Goal: Use online tool/utility

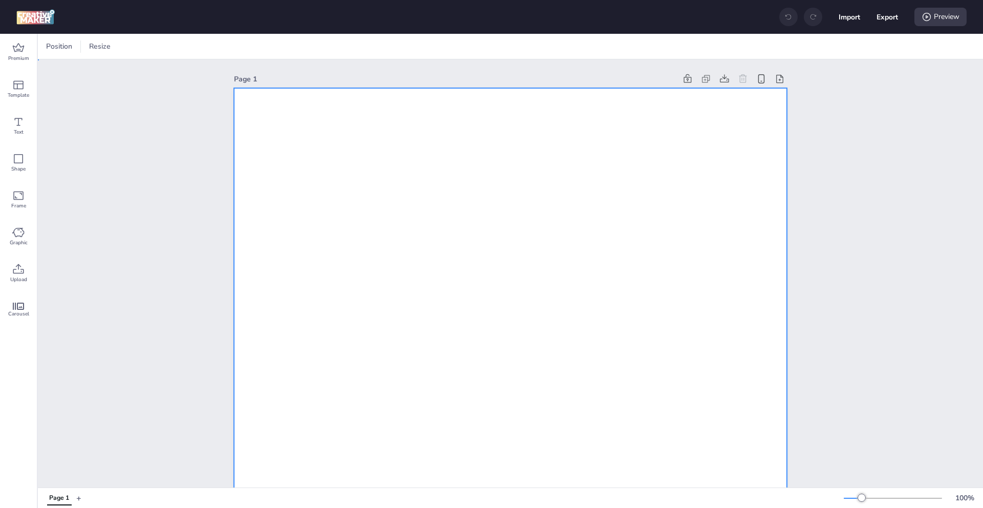
click at [116, 46] on div at bounding box center [114, 46] width 10 height 15
click at [94, 104] on button "320 x 480 px" at bounding box center [110, 108] width 51 height 15
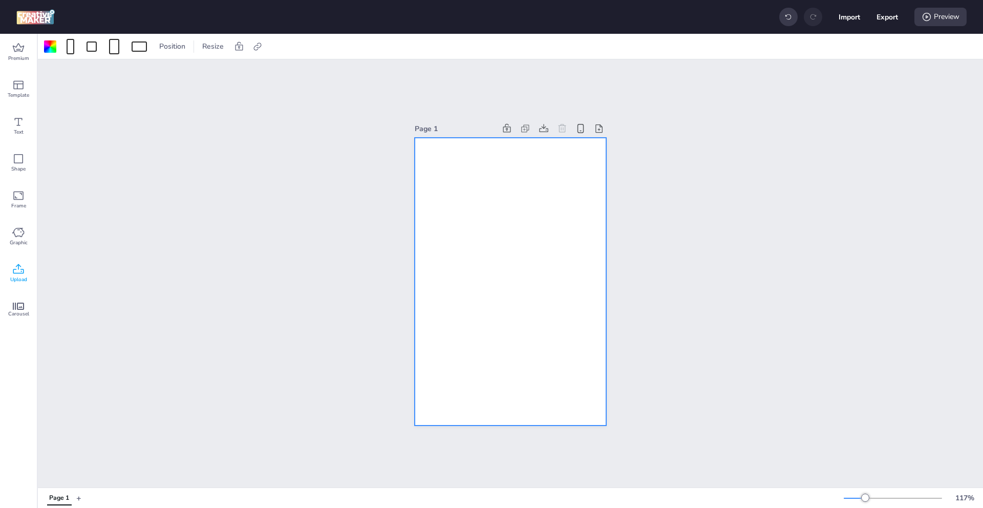
click at [10, 263] on div "Upload" at bounding box center [18, 273] width 37 height 37
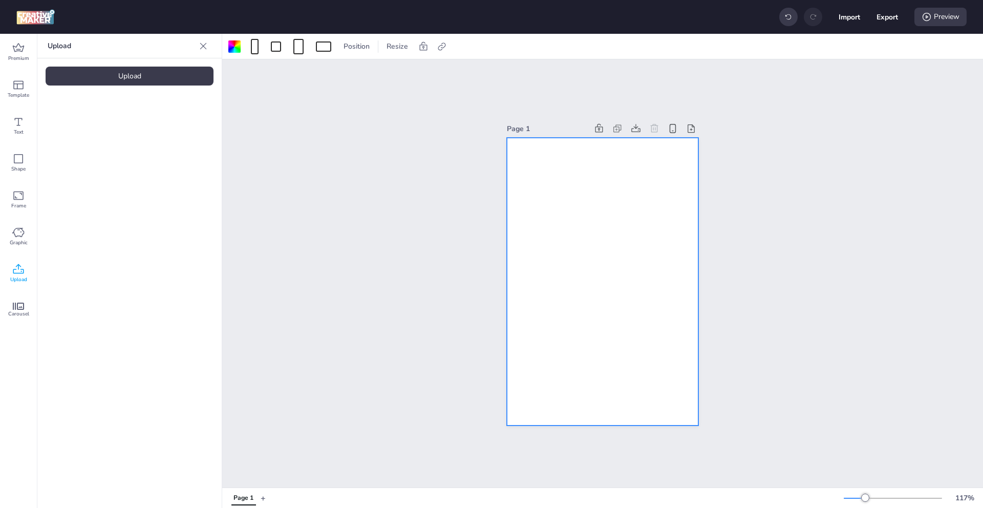
click at [165, 79] on div "Upload" at bounding box center [130, 76] width 168 height 19
click at [107, 138] on video at bounding box center [87, 142] width 82 height 41
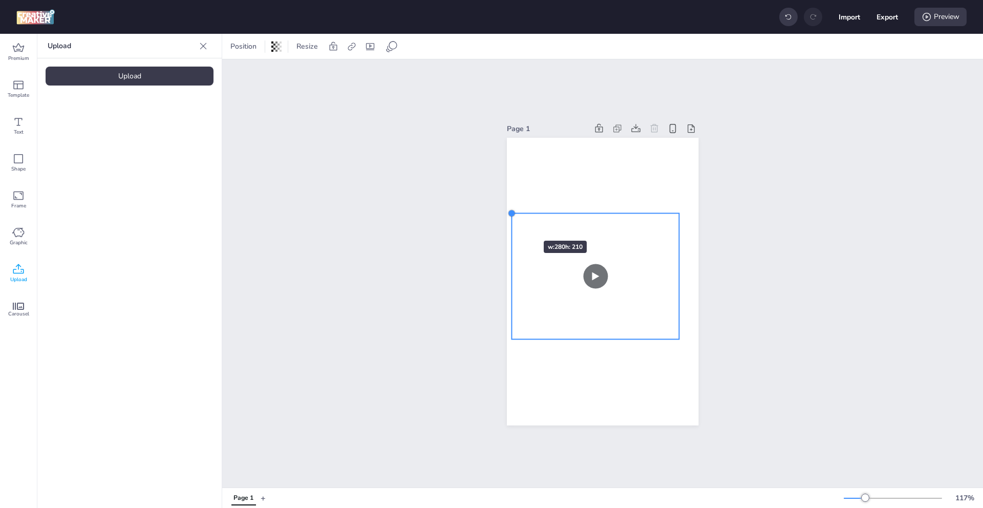
drag, startPoint x: 527, startPoint y: 225, endPoint x: 511, endPoint y: 221, distance: 16.8
click at [511, 221] on div at bounding box center [603, 282] width 192 height 288
click at [511, 221] on video at bounding box center [594, 276] width 171 height 128
click at [508, 212] on div at bounding box center [507, 210] width 8 height 8
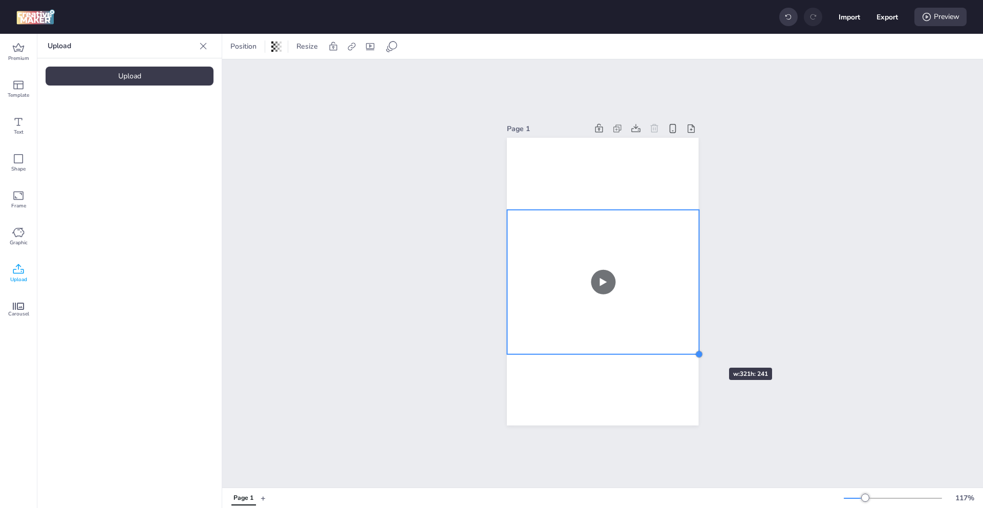
drag, startPoint x: 679, startPoint y: 339, endPoint x: 696, endPoint y: 345, distance: 18.2
click at [696, 346] on div at bounding box center [603, 282] width 192 height 288
click at [684, 322] on video at bounding box center [602, 281] width 190 height 142
click at [699, 355] on div at bounding box center [699, 354] width 8 height 8
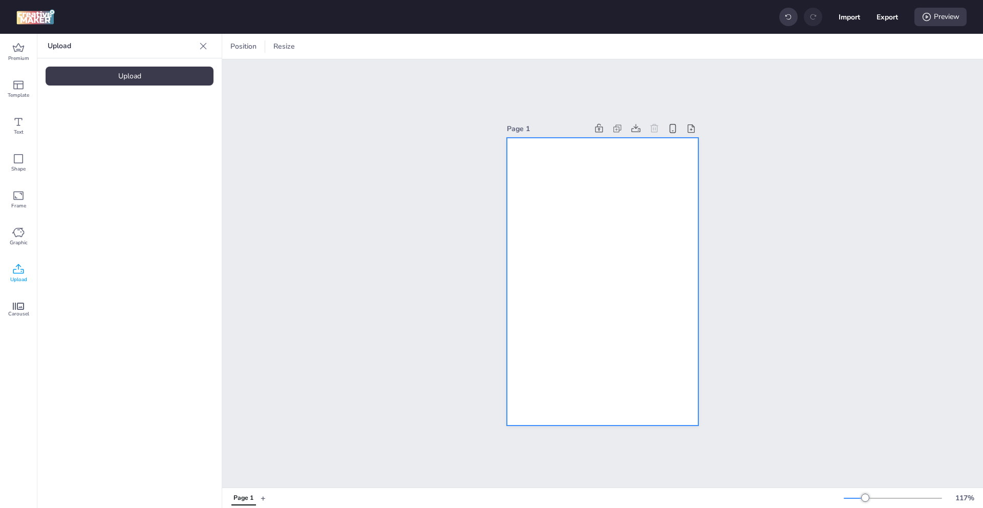
click at [654, 409] on div at bounding box center [603, 282] width 192 height 288
click at [234, 41] on div at bounding box center [234, 46] width 12 height 12
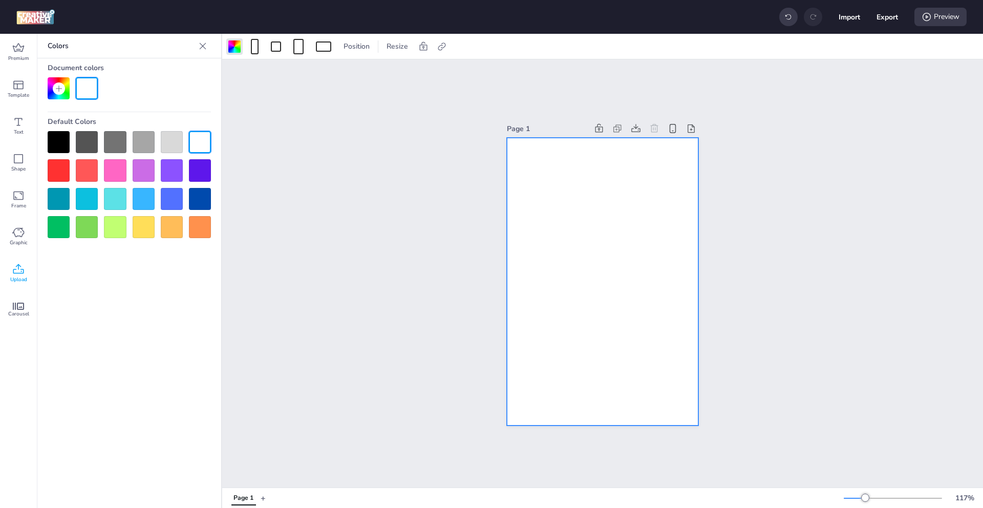
click at [63, 143] on div at bounding box center [59, 142] width 22 height 22
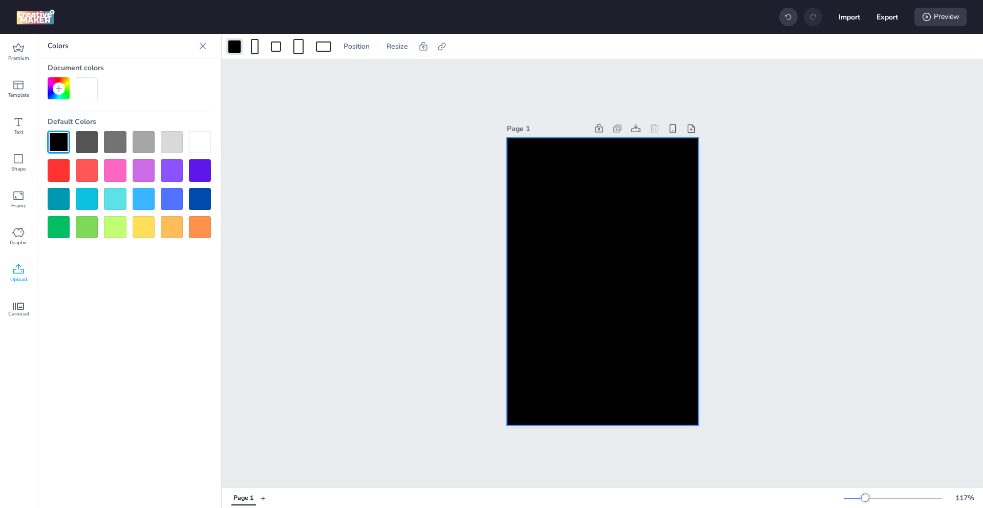
click at [440, 180] on div "Page 1" at bounding box center [602, 273] width 761 height 428
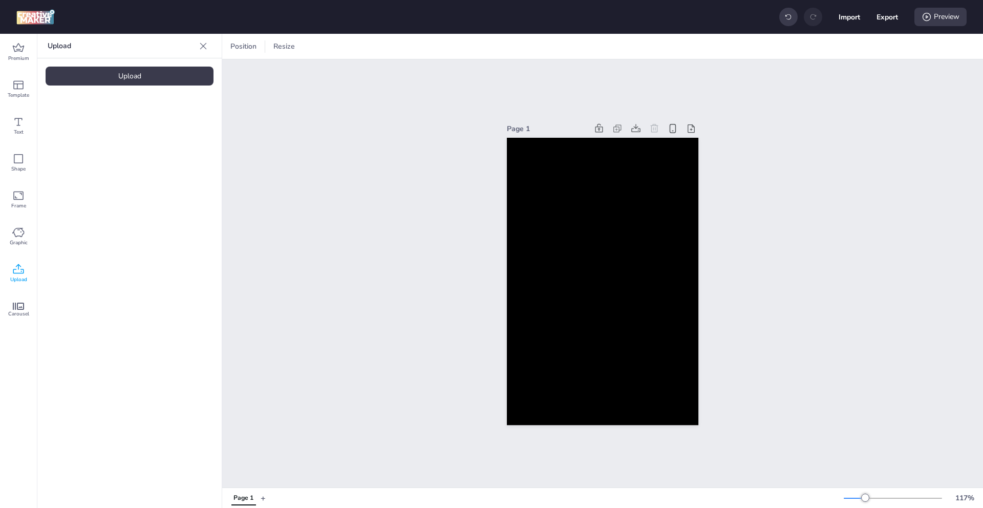
click at [617, 289] on video at bounding box center [603, 282] width 192 height 144
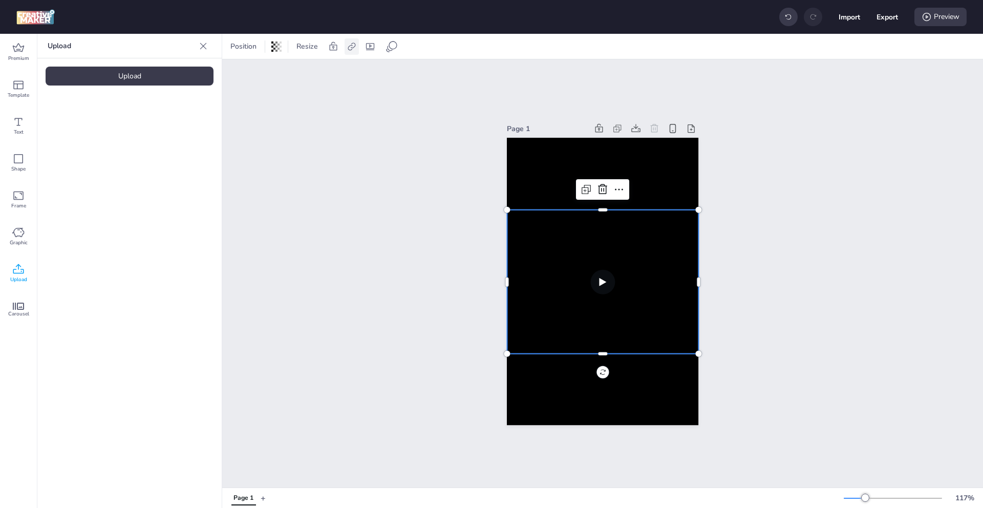
click at [350, 45] on icon at bounding box center [352, 46] width 10 height 10
click at [319, 71] on div "Activate hyperlink" at bounding box center [297, 72] width 107 height 11
click at [284, 74] on span "Activate hyperlink" at bounding box center [285, 72] width 57 height 11
click at [250, 74] on input "Activate hyperlink" at bounding box center [246, 76] width 7 height 7
checkbox input "true"
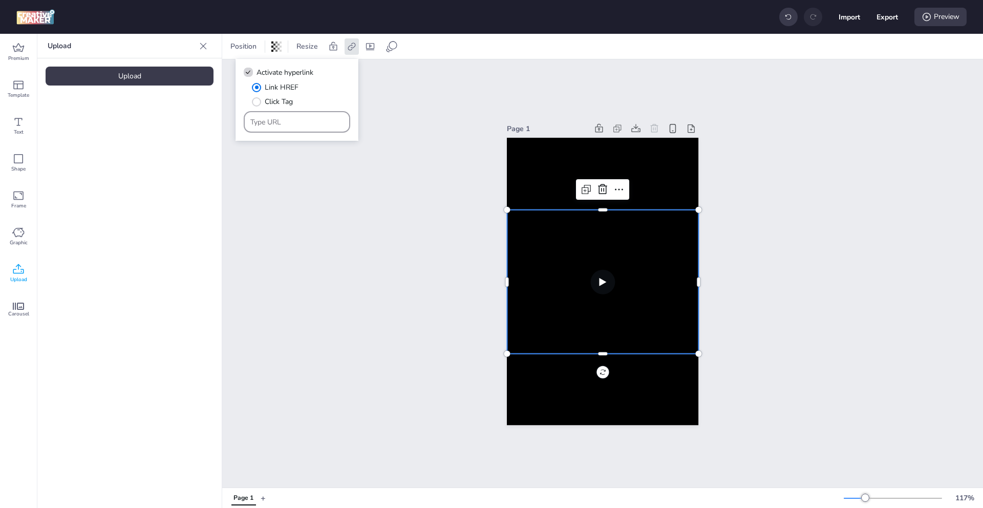
click at [272, 115] on div at bounding box center [297, 121] width 94 height 19
paste input "[URL][DOMAIN_NAME]"
type input "[URL][DOMAIN_NAME]"
click at [371, 48] on icon at bounding box center [370, 46] width 10 height 10
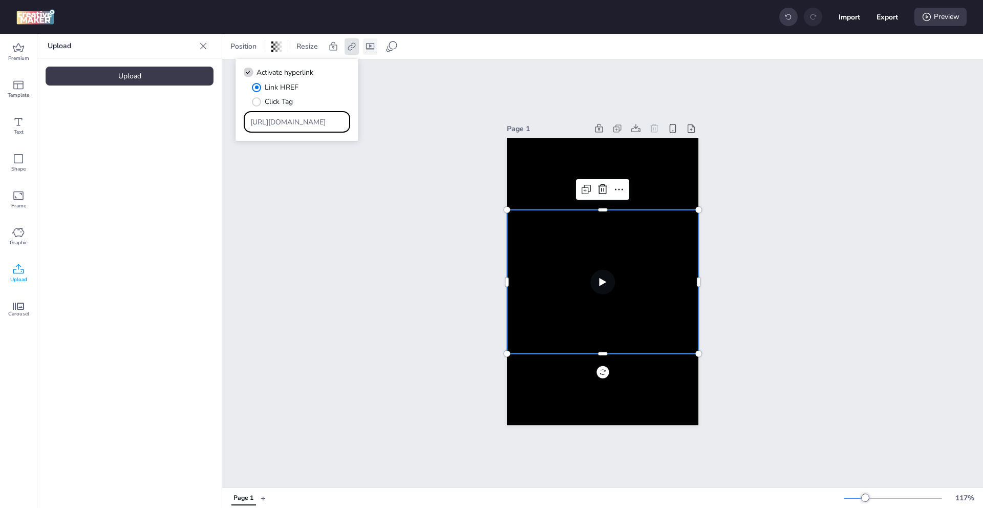
select select "contain"
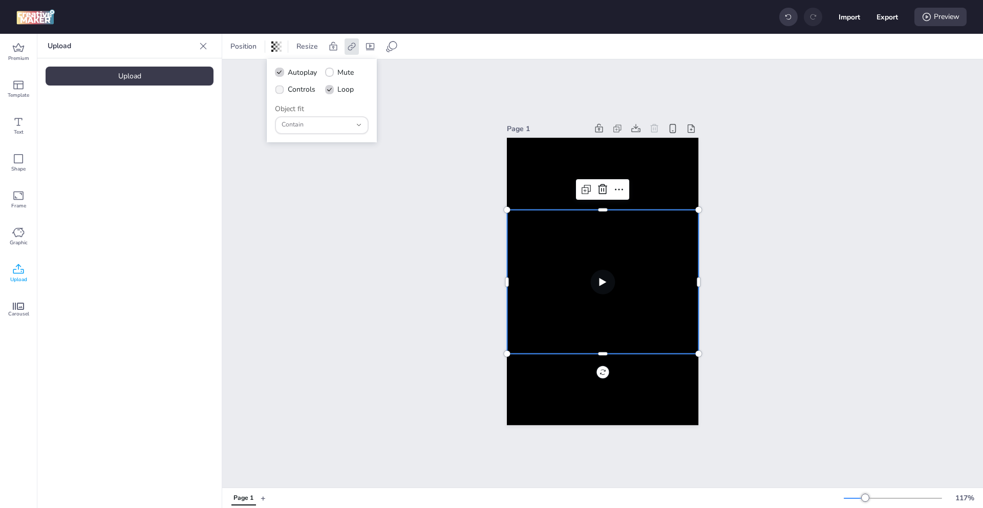
click at [299, 91] on span "Controls" at bounding box center [302, 89] width 28 height 11
click at [281, 91] on input "Controls" at bounding box center [278, 93] width 7 height 7
checkbox input "true"
click at [359, 177] on div "Page 1" at bounding box center [602, 273] width 761 height 428
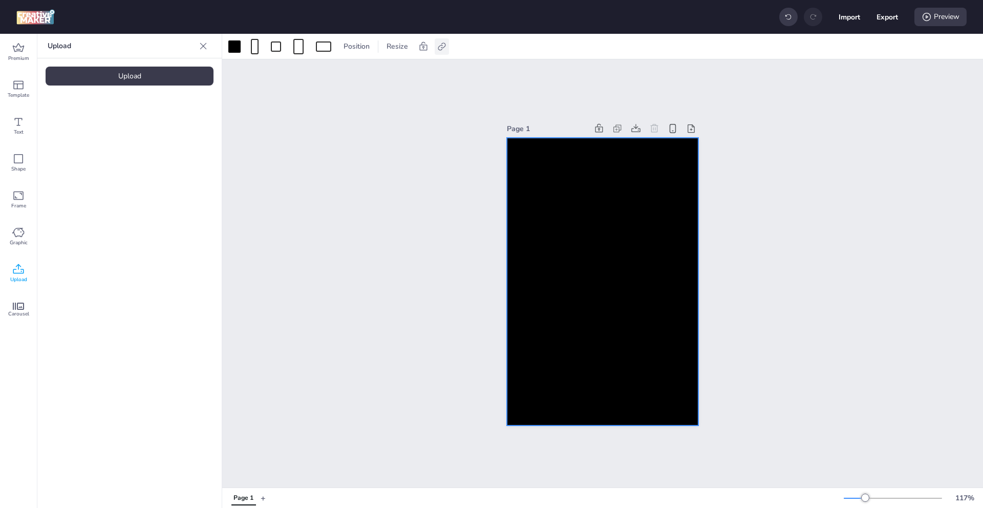
click at [438, 44] on icon at bounding box center [442, 46] width 10 height 10
click at [376, 71] on span "Activate hyperlink" at bounding box center [375, 72] width 57 height 11
click at [340, 73] on input "Activate hyperlink" at bounding box center [336, 76] width 7 height 7
checkbox input "true"
click at [372, 118] on input "[URL][DOMAIN_NAME]" at bounding box center [388, 122] width 94 height 11
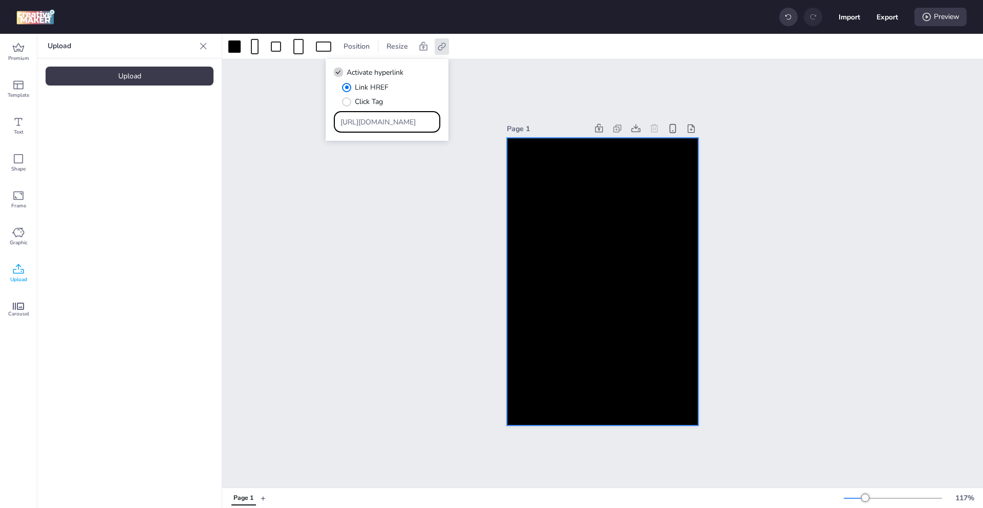
click at [372, 118] on input "[URL][DOMAIN_NAME]" at bounding box center [388, 122] width 94 height 11
paste input "[DOMAIN_NAME][URL]"
type input "[URL][DOMAIN_NAME]"
click at [359, 230] on div "Page 1" at bounding box center [602, 273] width 761 height 428
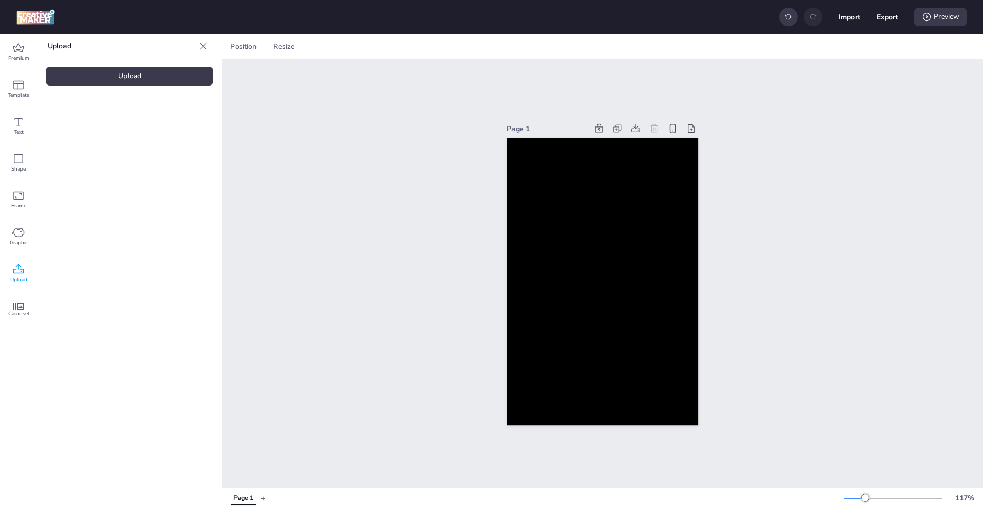
click at [878, 18] on button "Export" at bounding box center [888, 17] width 22 height 22
select select "html"
click at [827, 87] on button "Download" at bounding box center [842, 83] width 96 height 20
